Goal: Find specific page/section: Find specific page/section

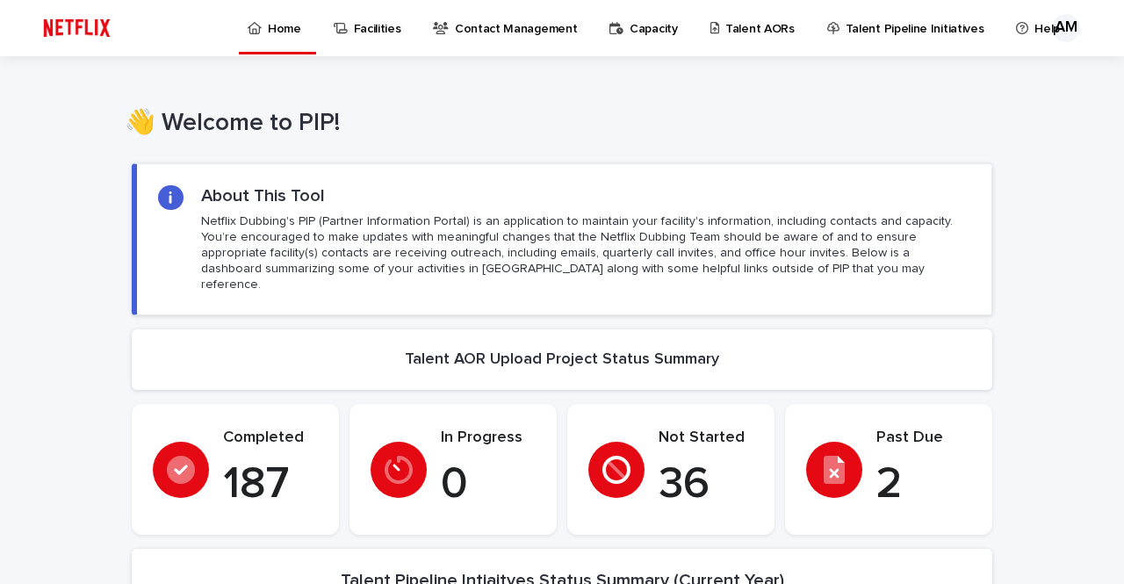
click at [725, 32] on p "Talent AORs" at bounding box center [759, 18] width 69 height 37
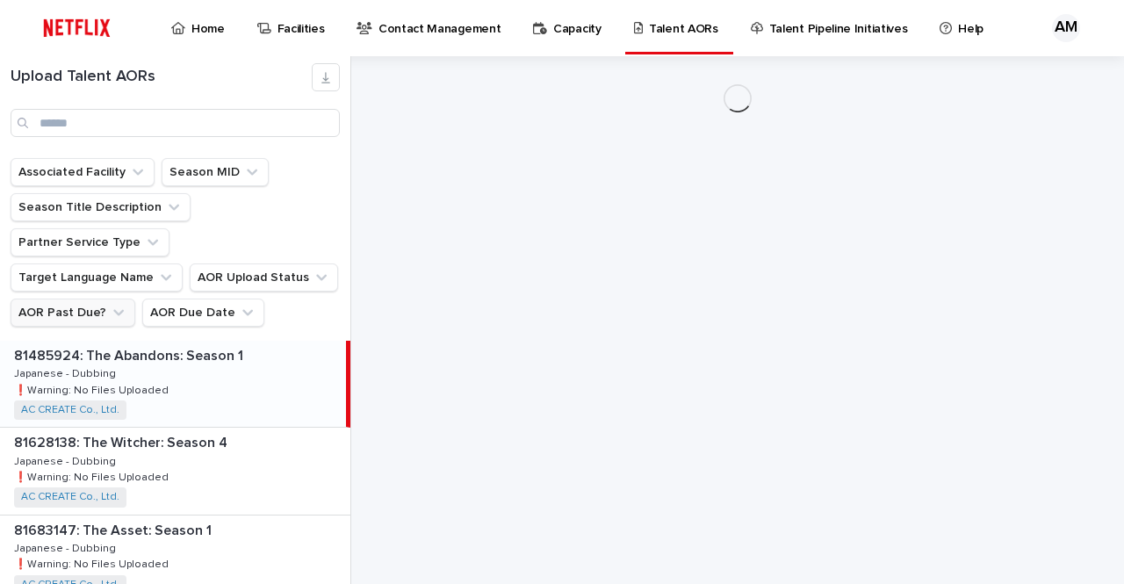
click at [65, 298] on button "AOR Past Due?" at bounding box center [73, 312] width 125 height 28
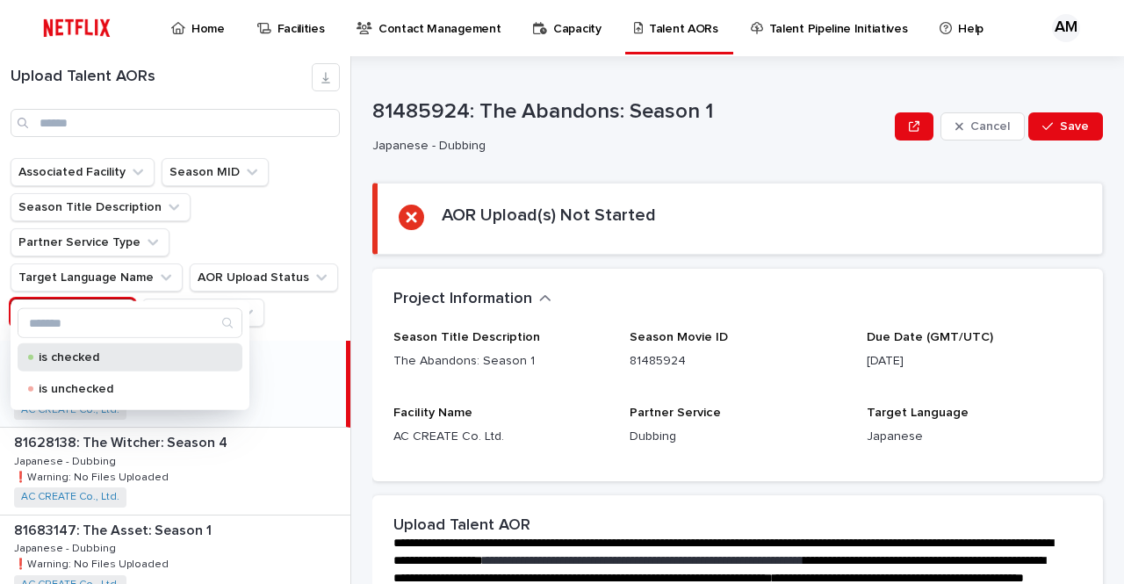
click at [64, 370] on div "is checked" at bounding box center [130, 357] width 225 height 28
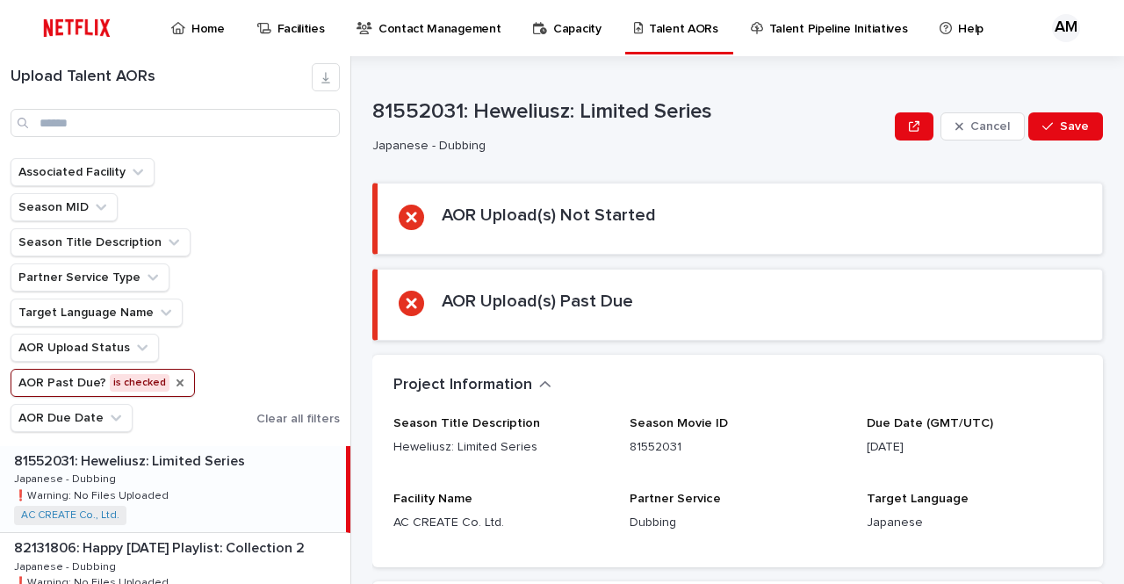
click at [177, 384] on icon "AOR Past Due?" at bounding box center [180, 383] width 14 height 14
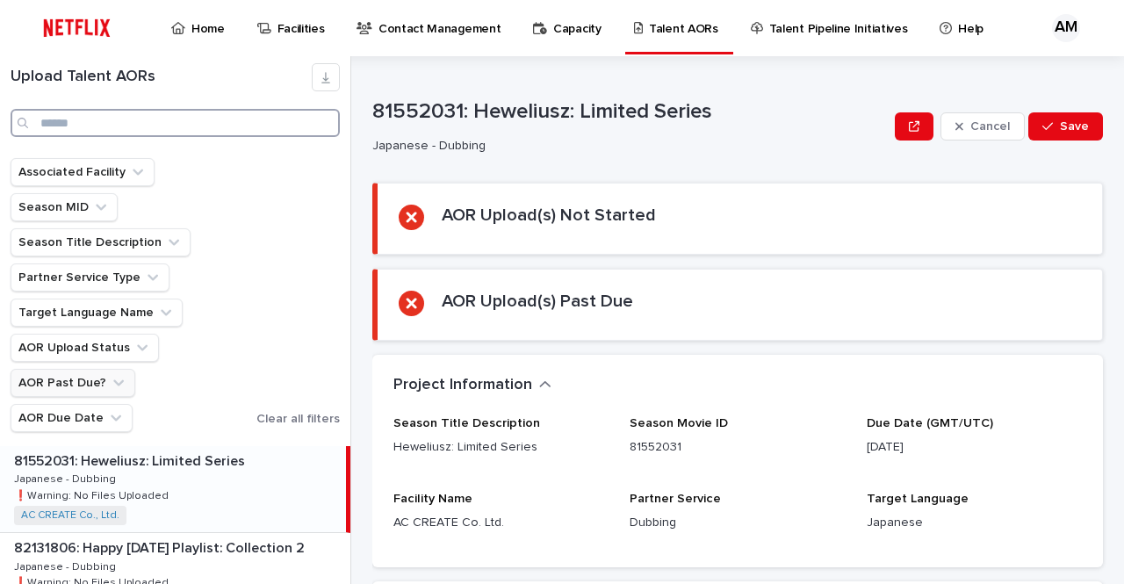
click at [153, 118] on input "Search" at bounding box center [175, 123] width 329 height 28
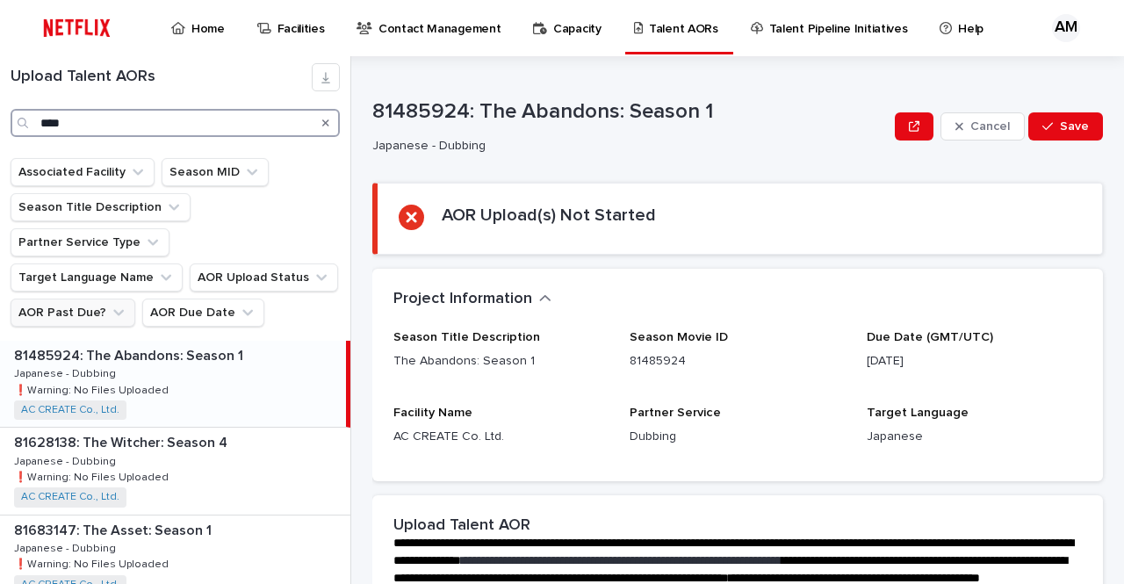
type input "****"
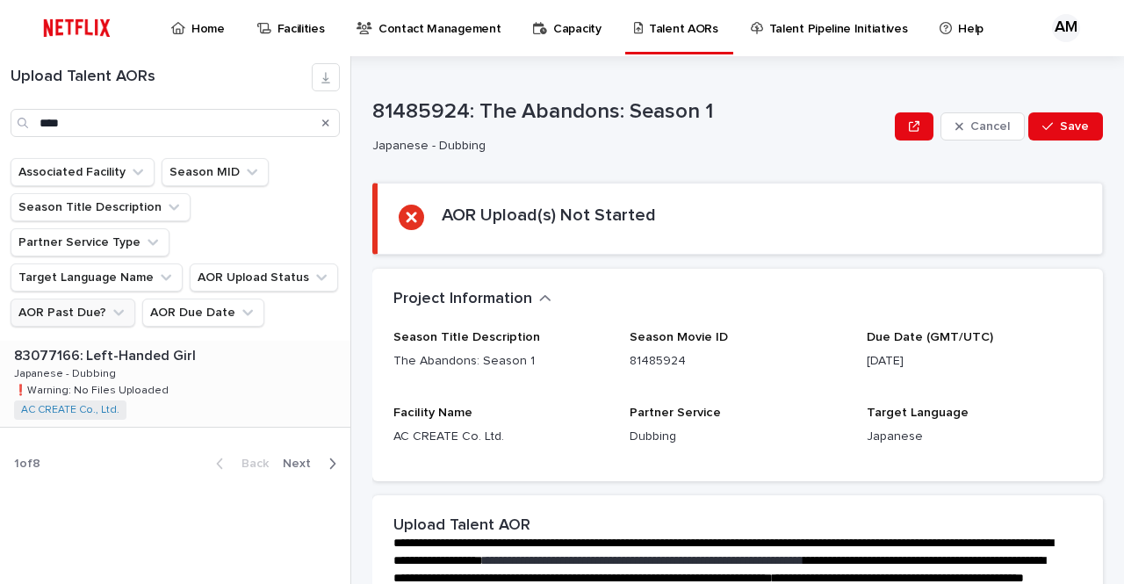
click at [131, 400] on div "AC CREATE Co., Ltd. + 0" at bounding box center [81, 409] width 134 height 19
